Goal: Information Seeking & Learning: Learn about a topic

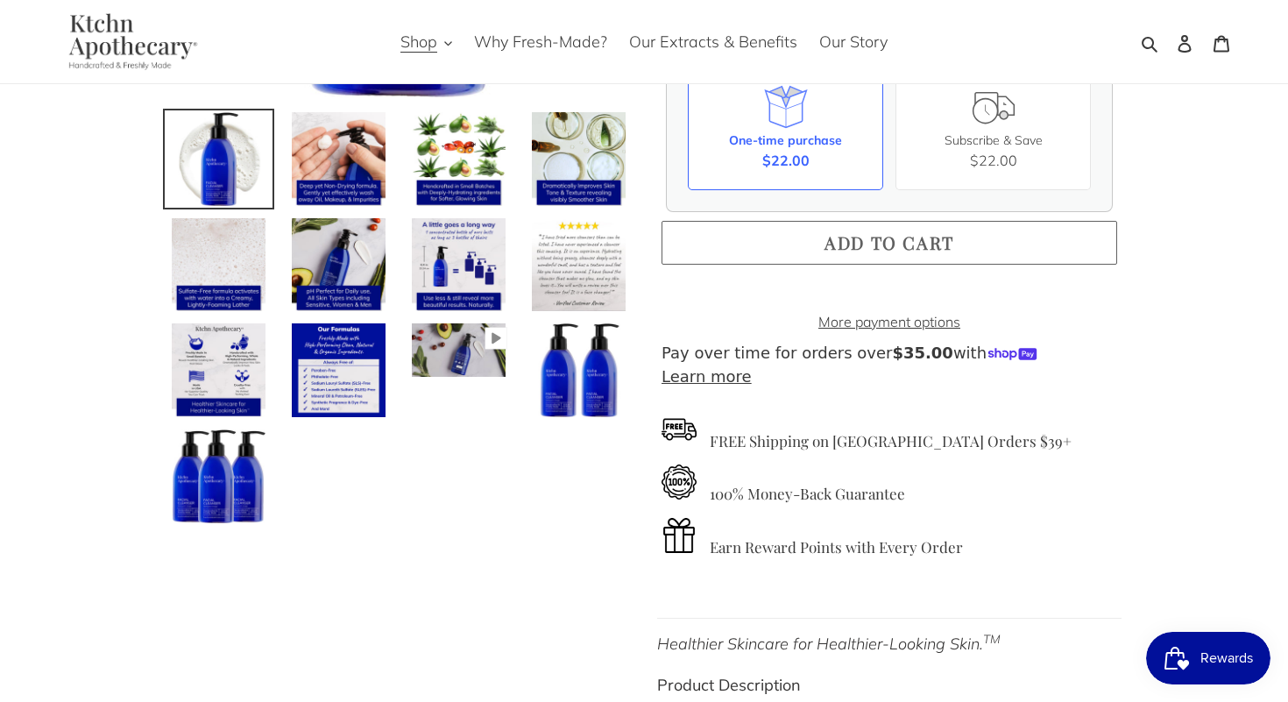
scroll to position [502, 0]
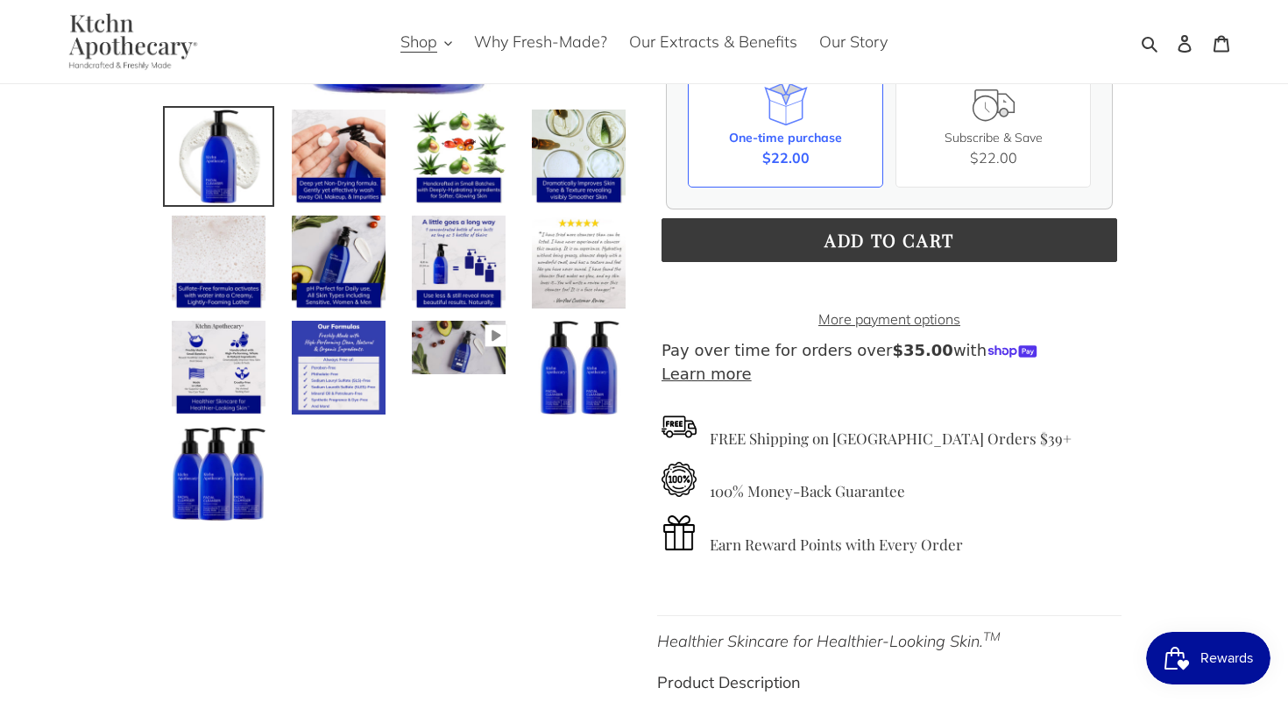
click at [356, 386] on img at bounding box center [338, 367] width 97 height 97
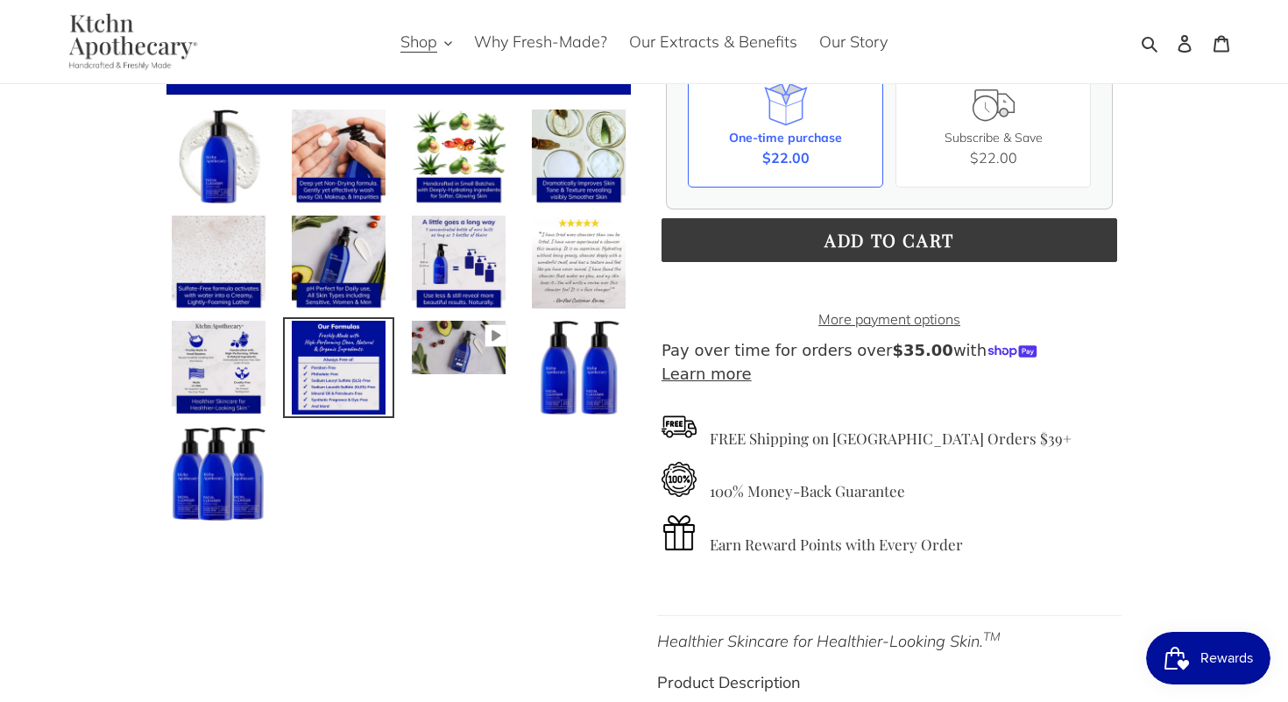
click at [356, 386] on img at bounding box center [338, 367] width 97 height 97
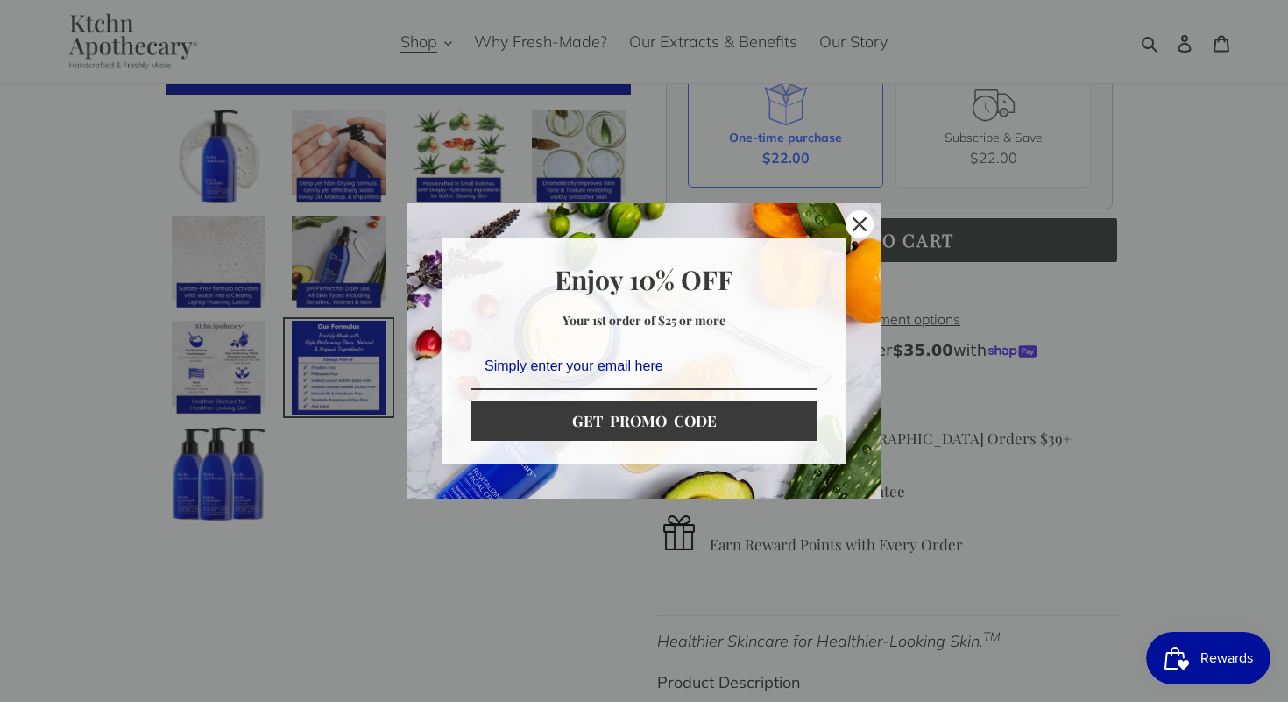
click at [356, 386] on div "Marketing offer form" at bounding box center [644, 351] width 1288 height 702
click at [854, 222] on icon "close icon" at bounding box center [859, 224] width 14 height 14
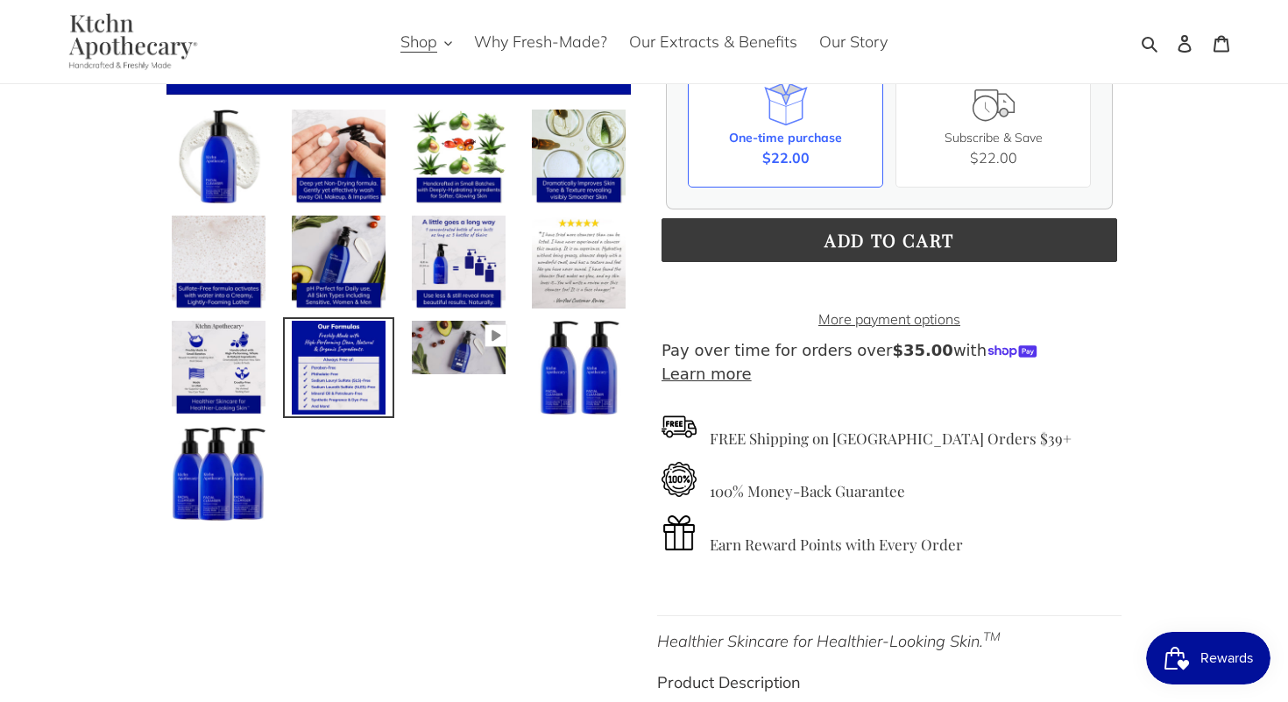
click at [364, 346] on img at bounding box center [338, 367] width 97 height 97
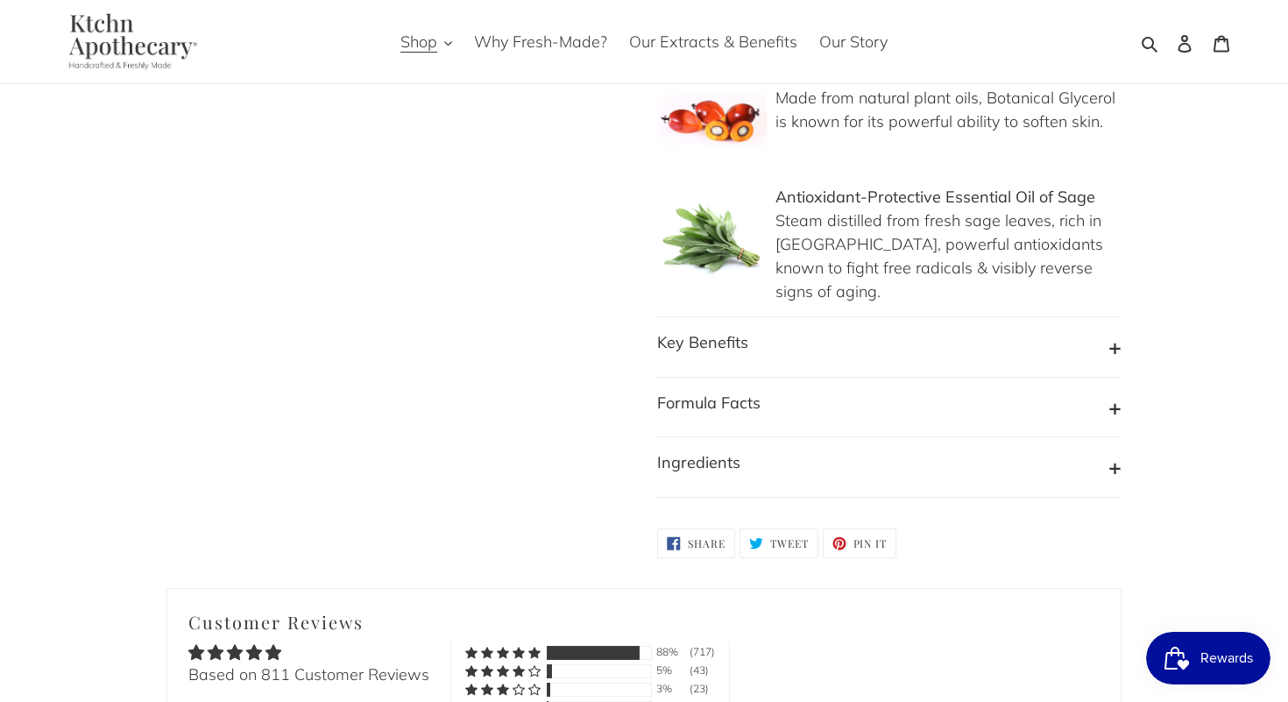
scroll to position [1741, 0]
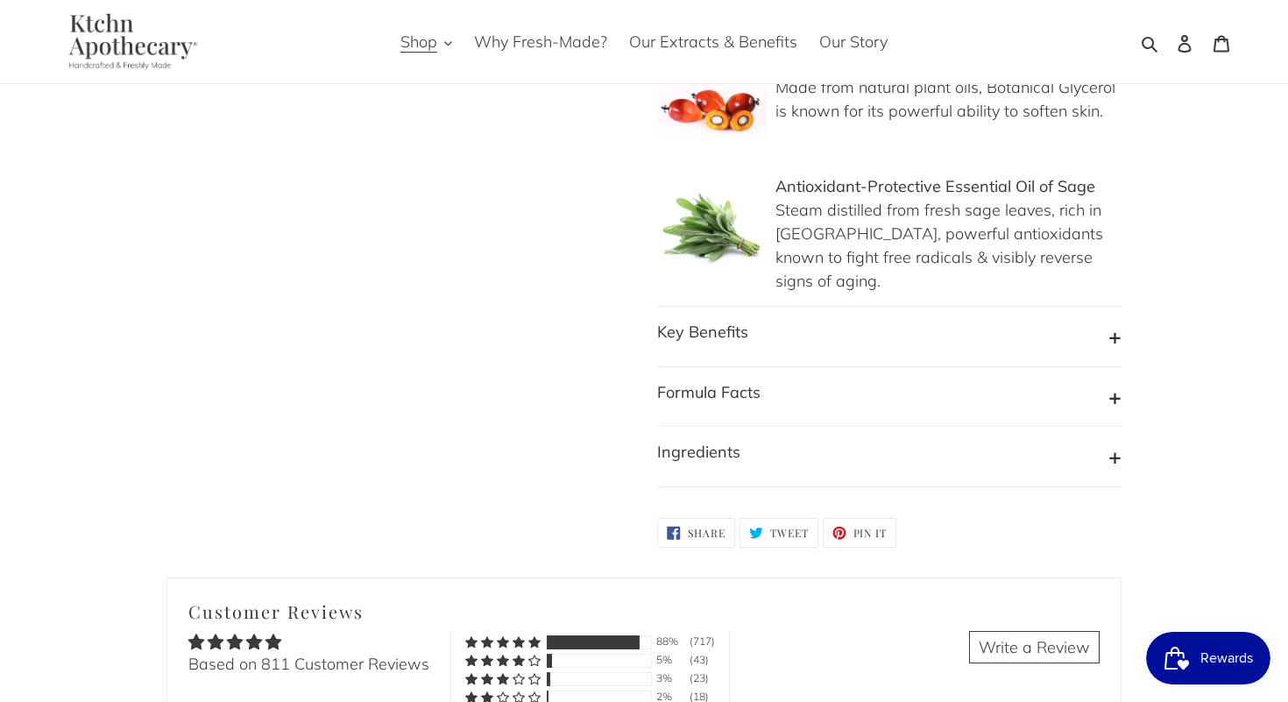
click at [1114, 380] on button "Formula Facts" at bounding box center [889, 396] width 464 height 33
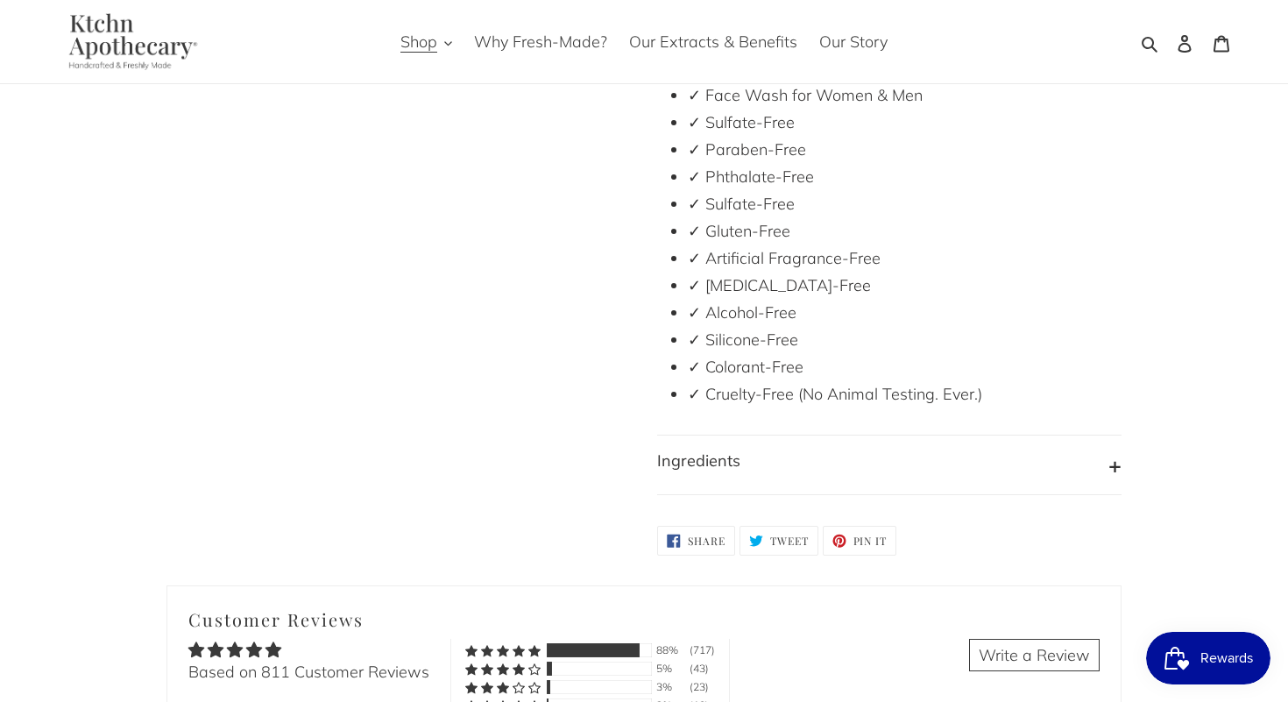
scroll to position [2127, 0]
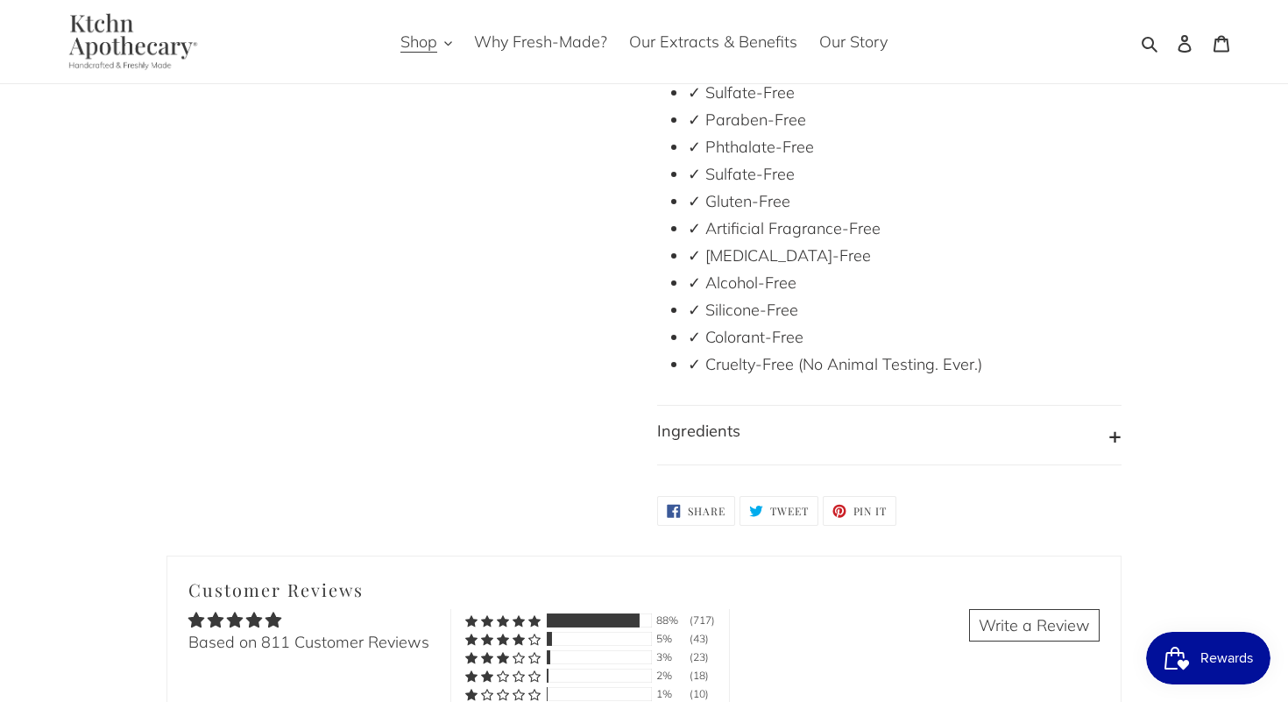
click at [1117, 419] on button "Ingredients" at bounding box center [889, 435] width 464 height 33
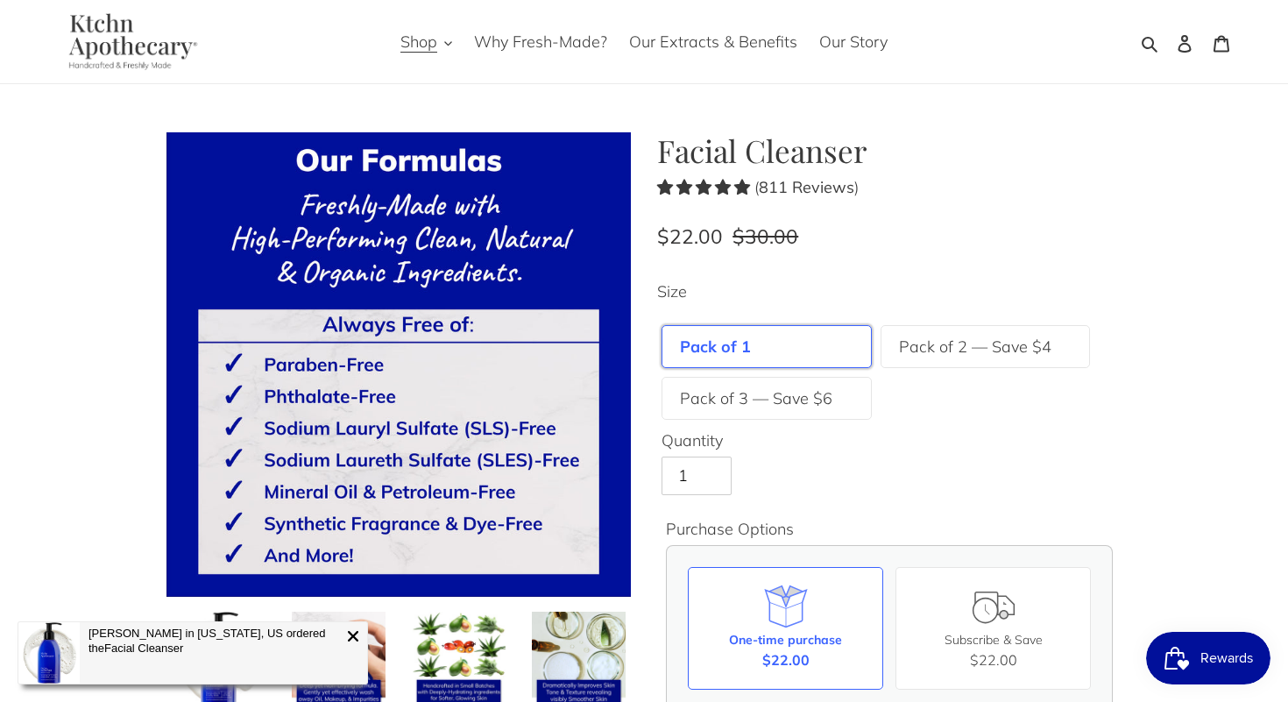
scroll to position [0, 0]
